Goal: Find specific page/section: Find specific page/section

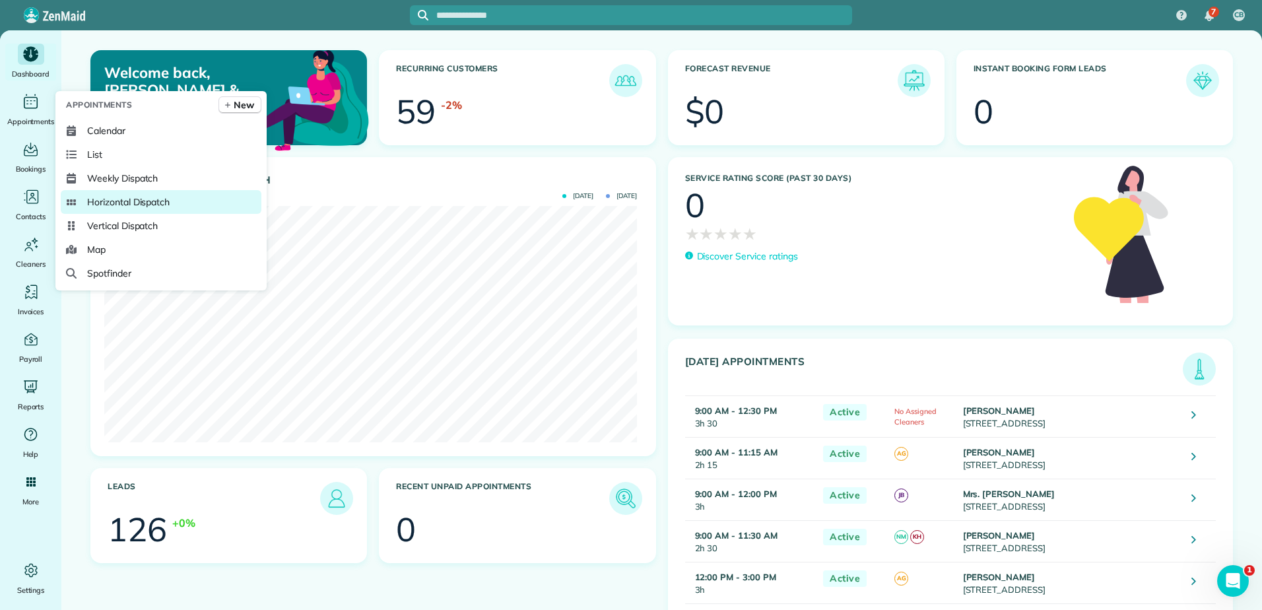
click at [122, 194] on link "Horizontal Dispatch" at bounding box center [161, 202] width 201 height 24
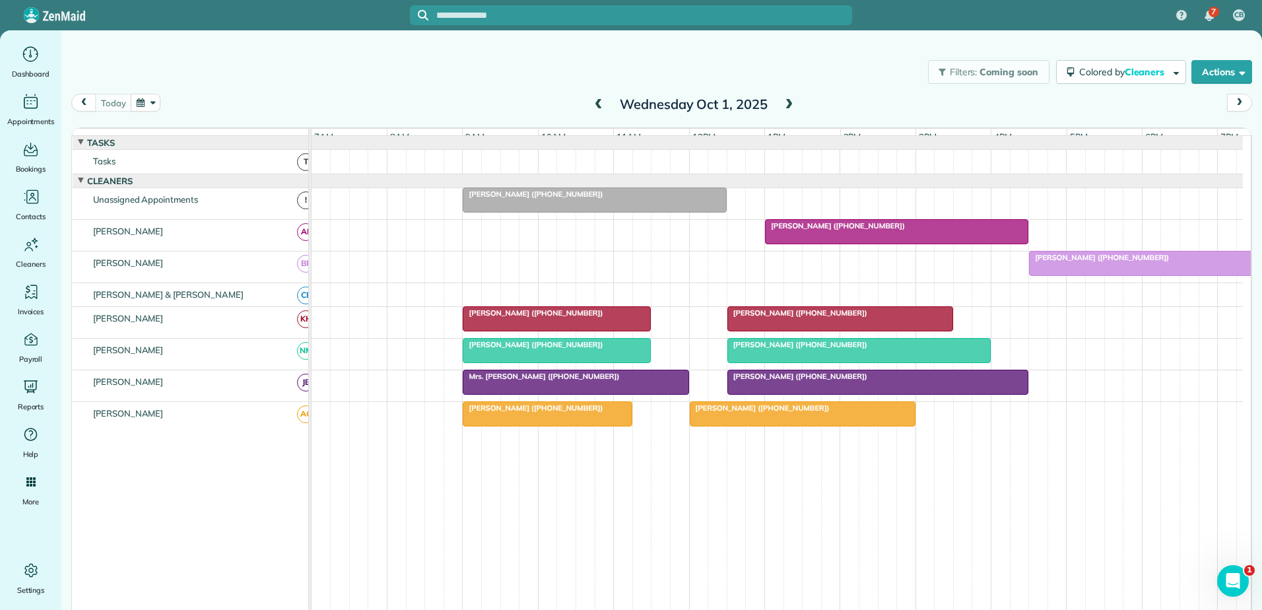
click at [592, 98] on span at bounding box center [598, 105] width 15 height 20
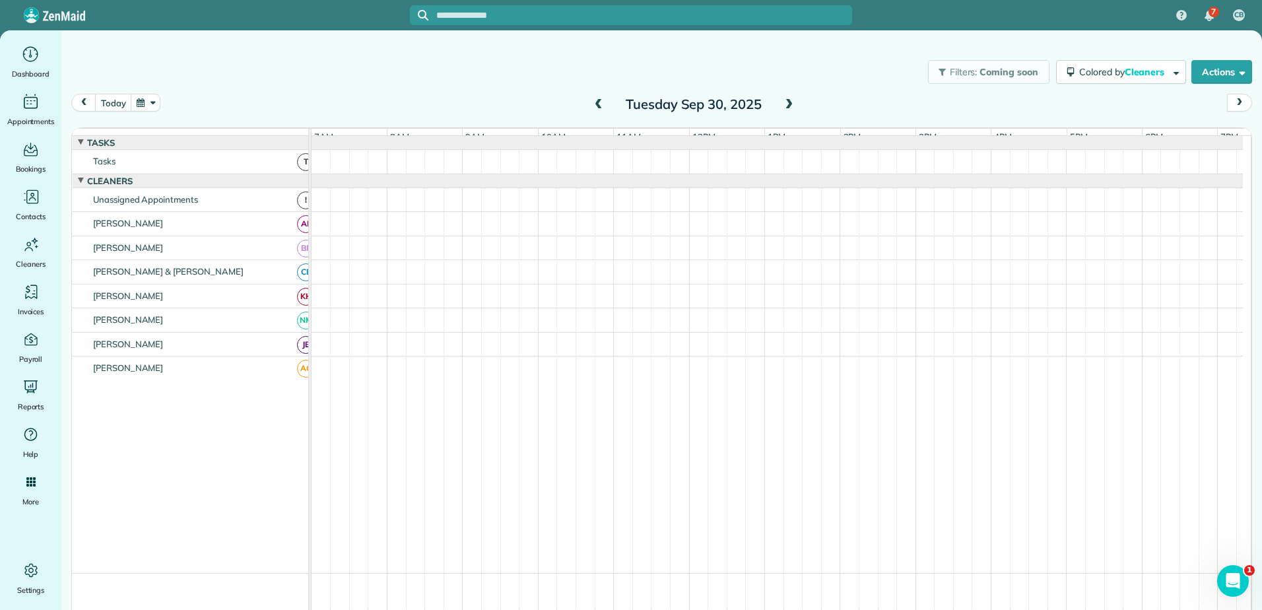
scroll to position [5, 0]
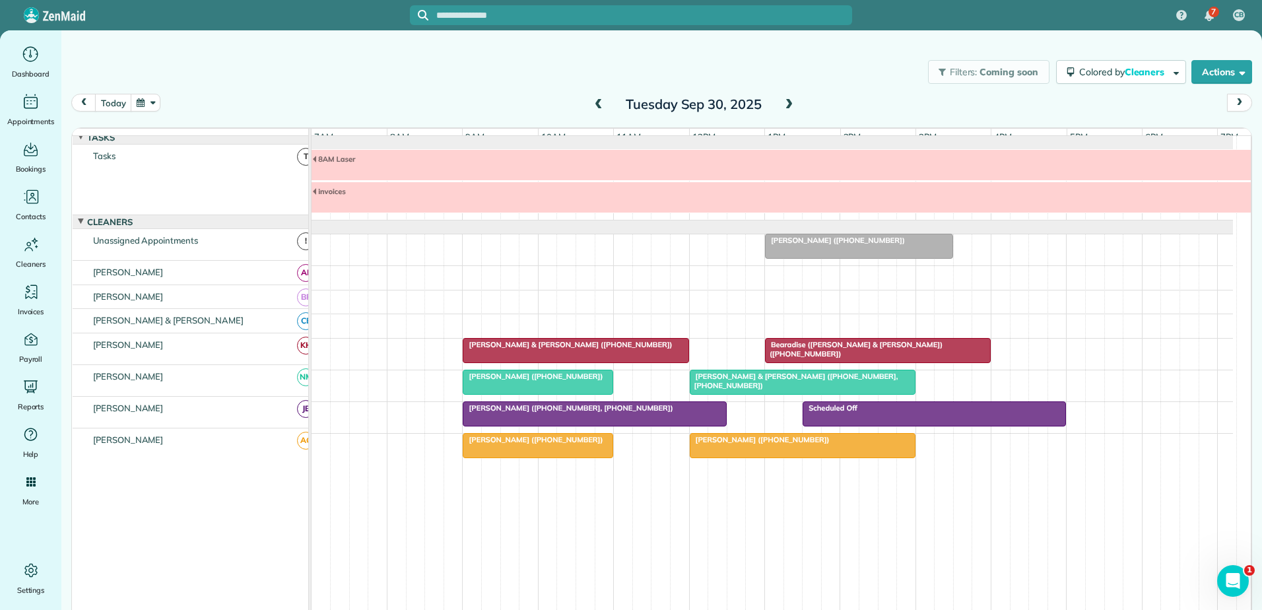
click at [809, 351] on span "Bearadise (Jason Mccraw & Zuni Johnson) (+17045740813)" at bounding box center [853, 349] width 178 height 18
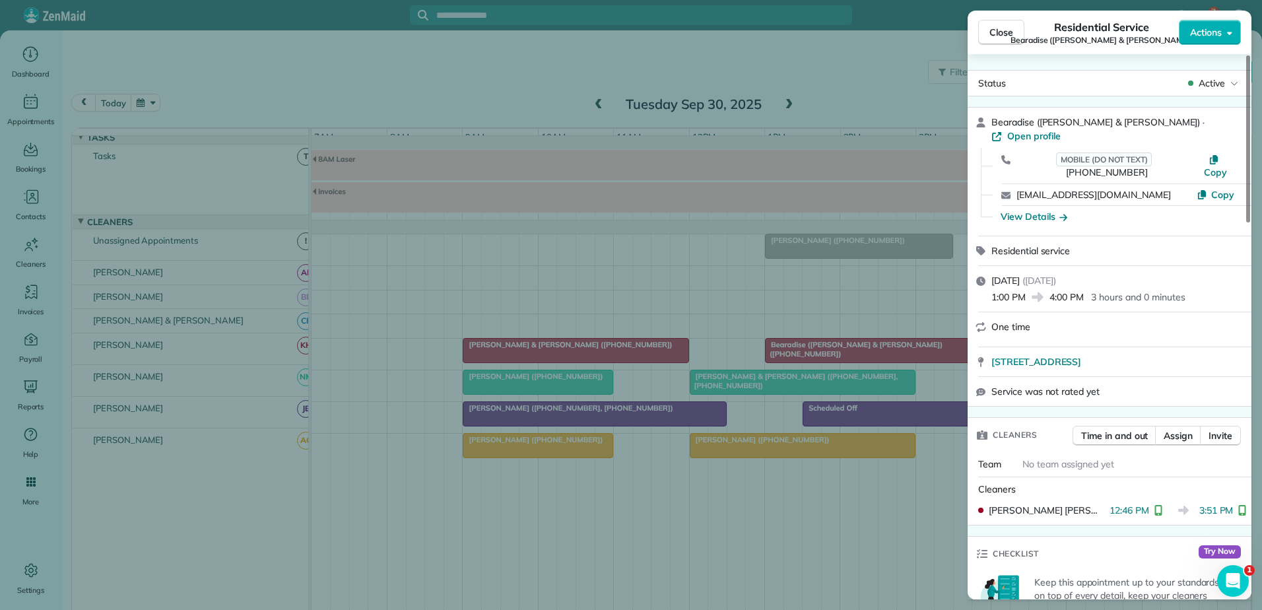
click at [809, 351] on div "Close Residential Service Bearadise (Jason Mccraw & Zuni Johnson) Actions Statu…" at bounding box center [631, 305] width 1262 height 610
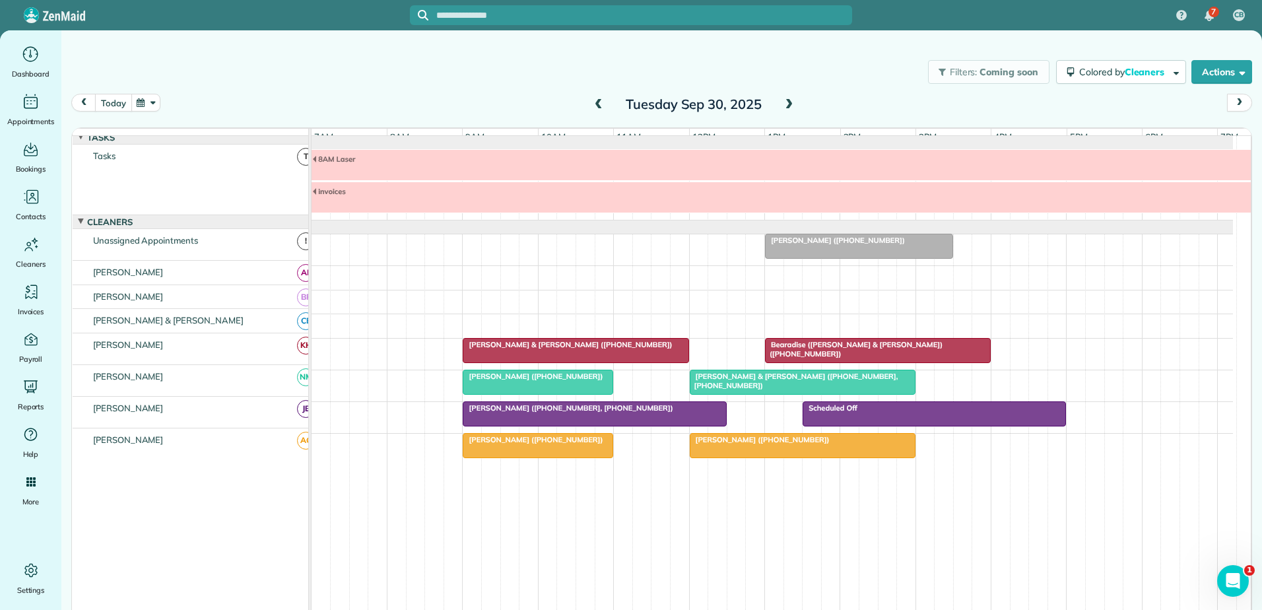
click at [106, 102] on button "today" at bounding box center [113, 103] width 36 height 18
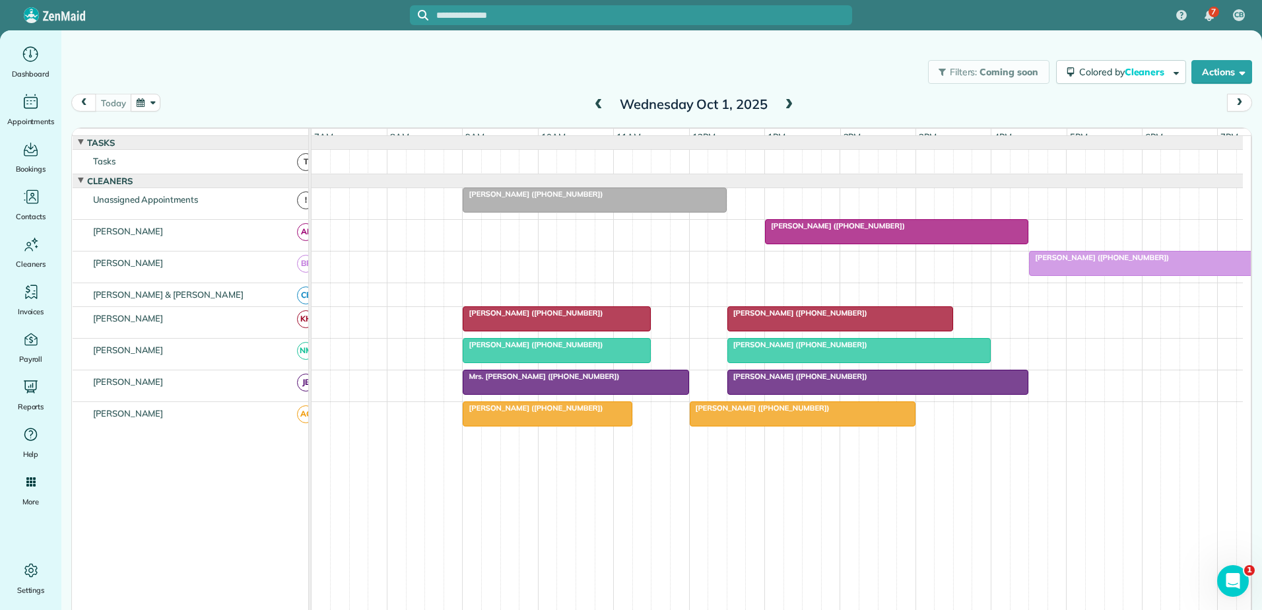
click at [598, 317] on div "[PERSON_NAME] ([PHONE_NUMBER])" at bounding box center [557, 312] width 180 height 9
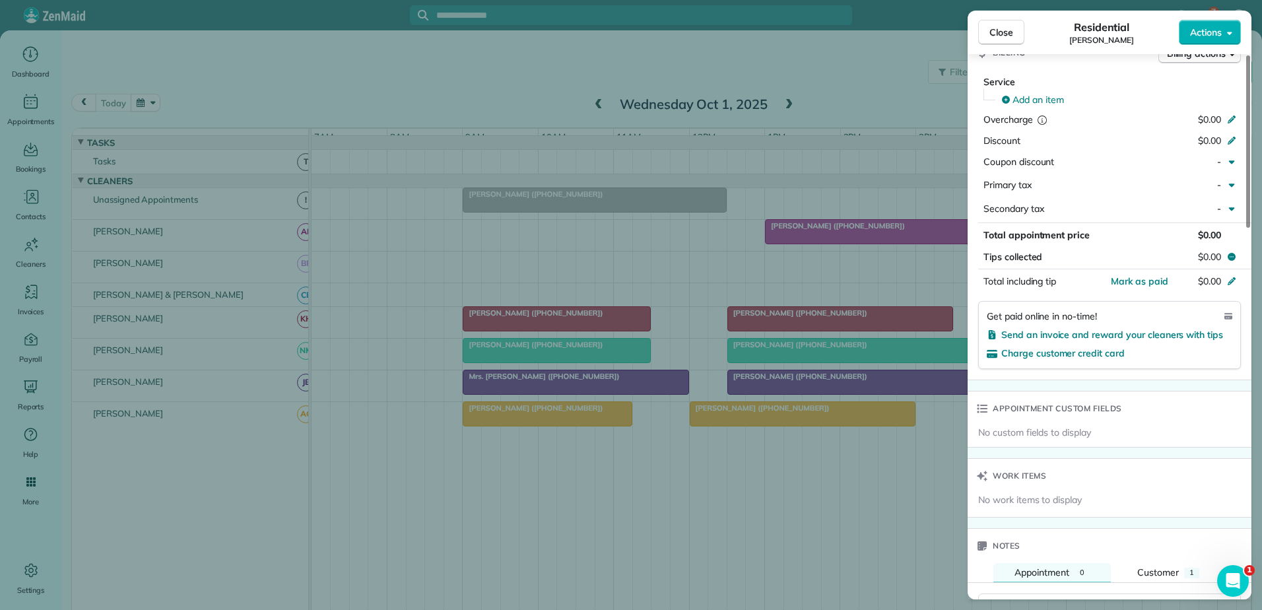
scroll to position [794, 0]
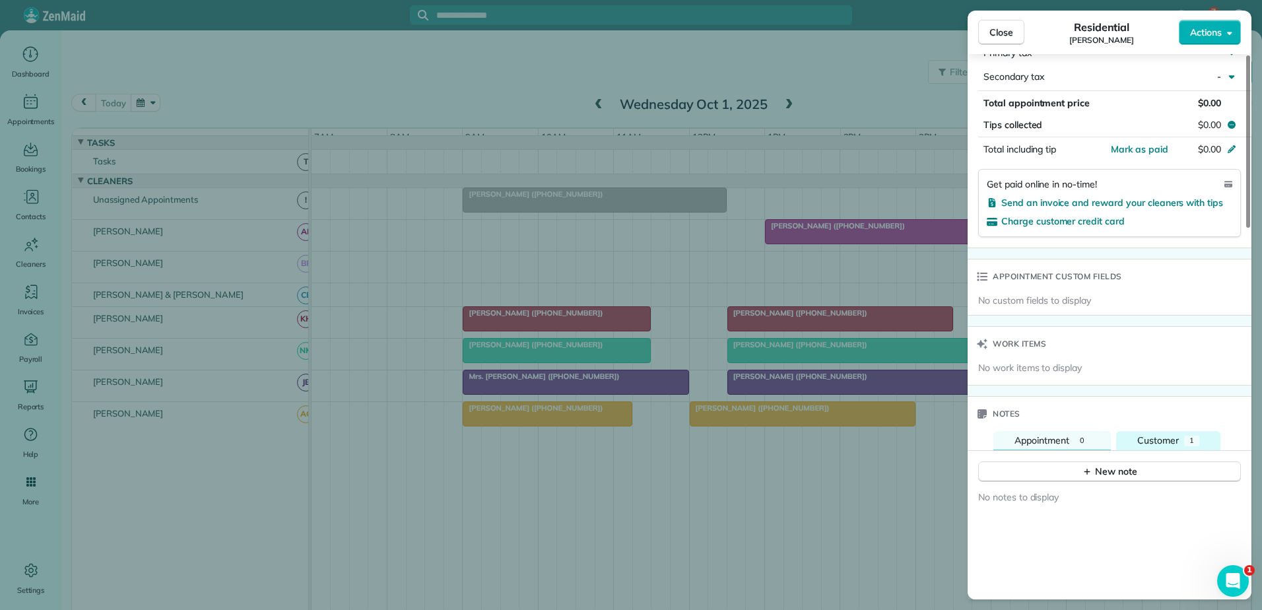
click at [1174, 434] on span "Customer" at bounding box center [1158, 440] width 42 height 12
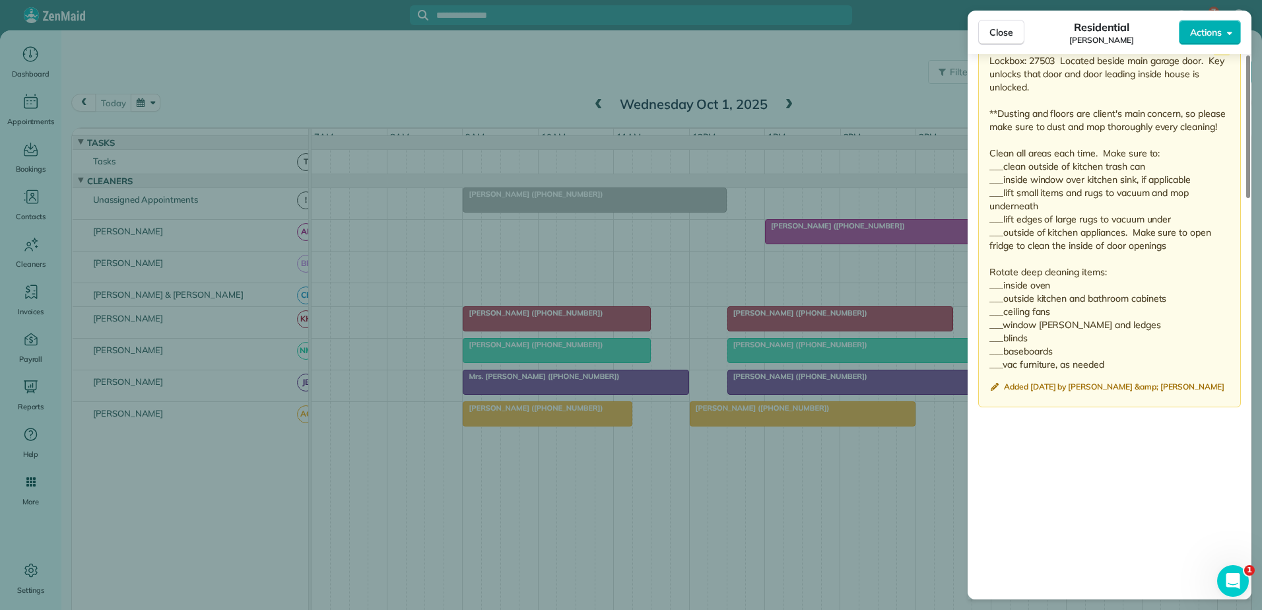
scroll to position [1190, 0]
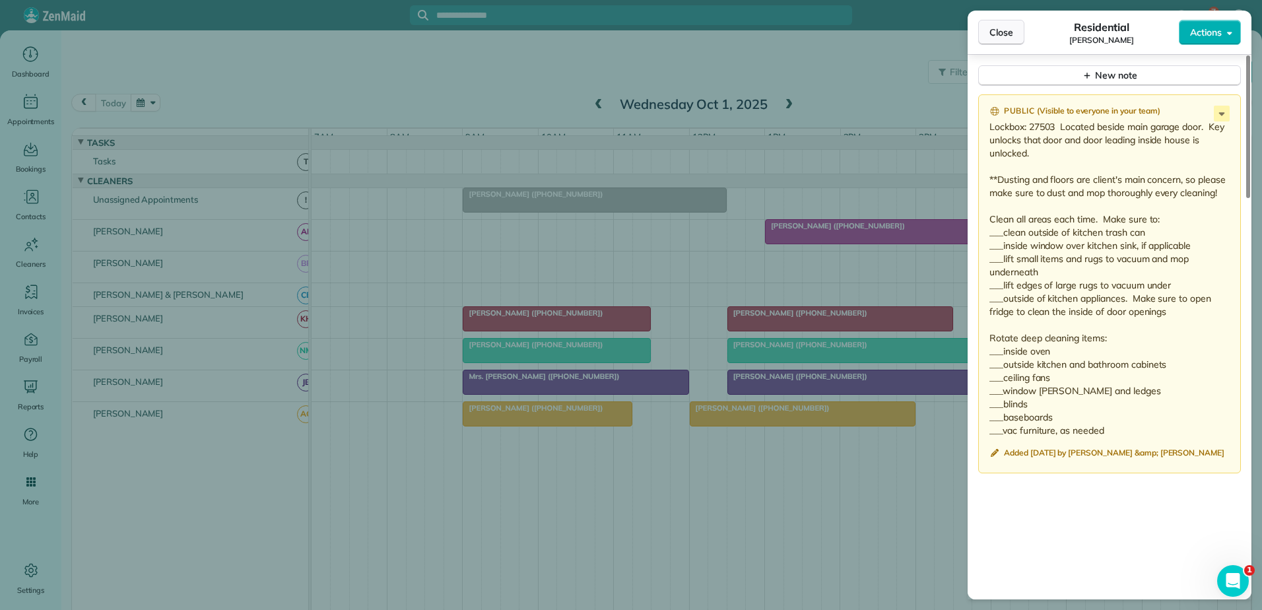
click at [1011, 36] on span "Close" at bounding box center [1001, 32] width 24 height 13
